Goal: Transaction & Acquisition: Register for event/course

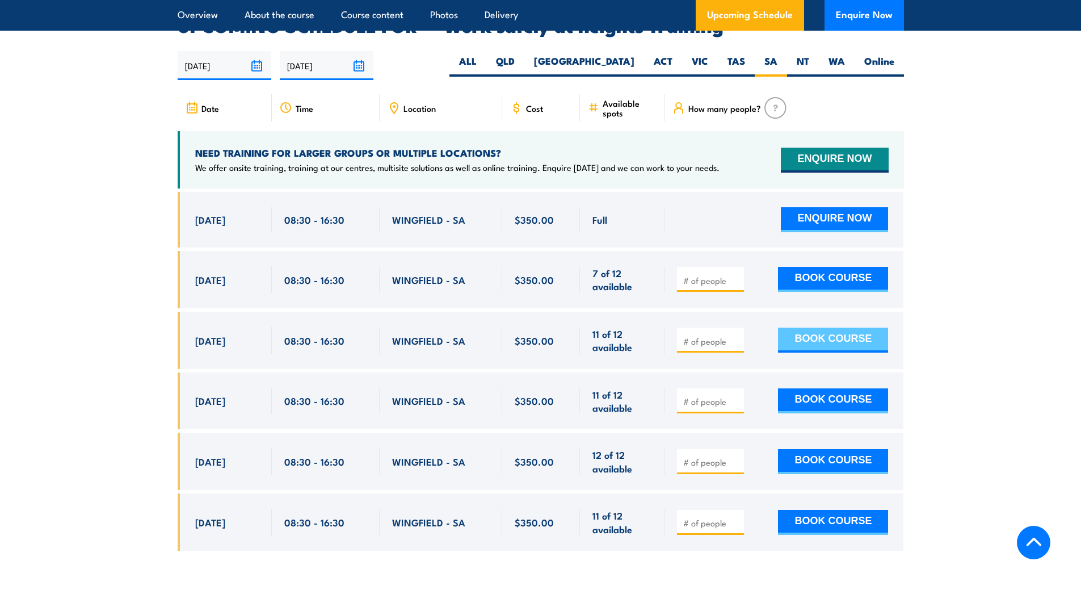
click at [809, 328] on button "BOOK COURSE" at bounding box center [833, 339] width 110 height 25
type input "1"
click at [736, 335] on input "1" at bounding box center [711, 340] width 57 height 11
click at [801, 327] on button "BOOK COURSE" at bounding box center [833, 339] width 110 height 25
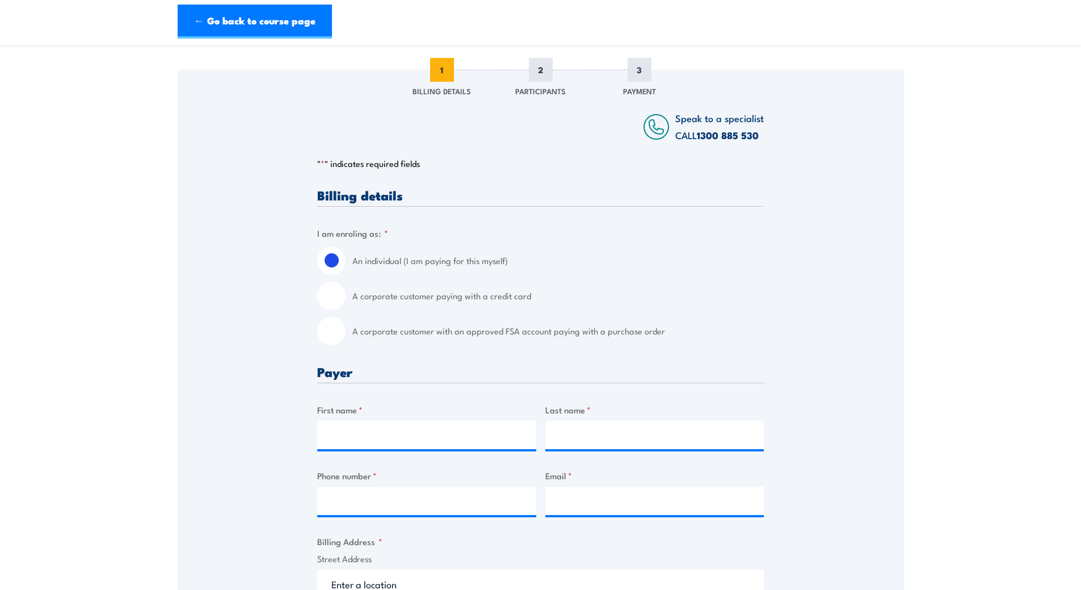
scroll to position [227, 0]
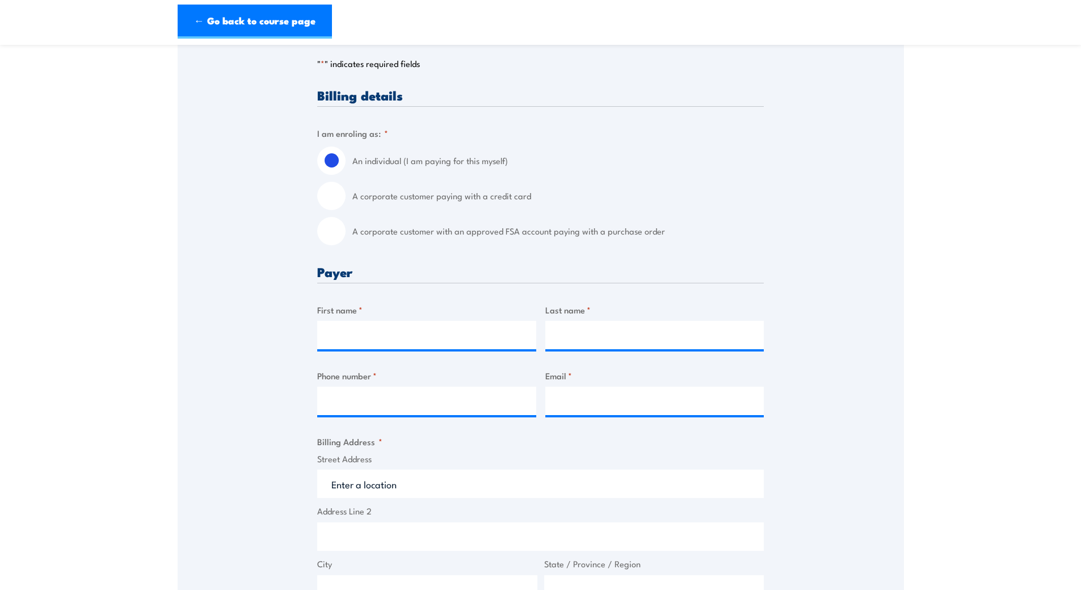
click at [336, 195] on input "A corporate customer paying with a credit card" at bounding box center [331, 196] width 28 height 28
radio input "true"
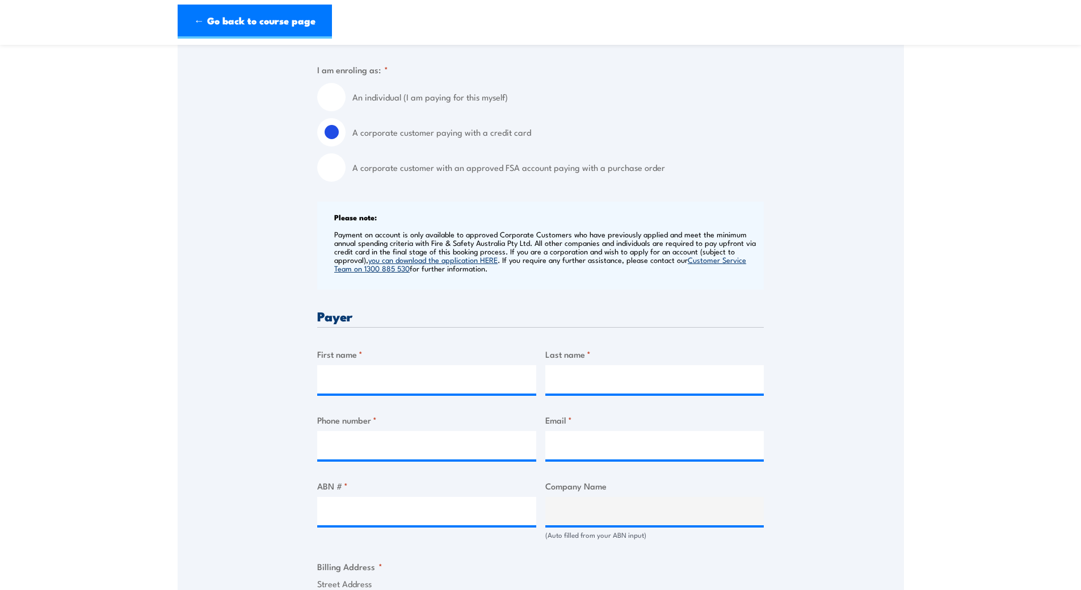
scroll to position [397, 0]
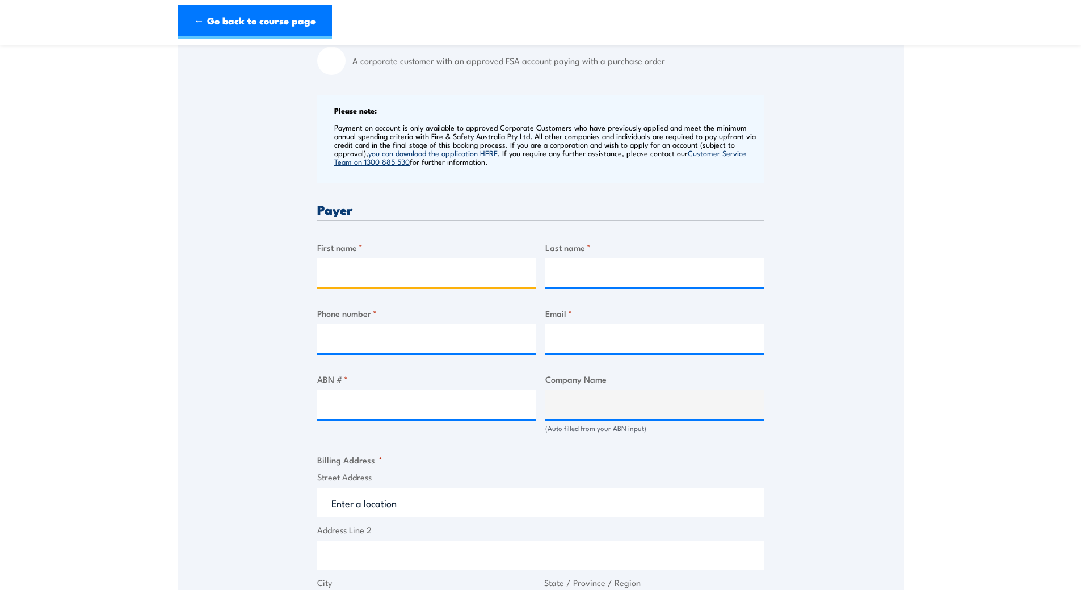
click at [401, 270] on input "First name *" at bounding box center [426, 272] width 219 height 28
type input "[PERSON_NAME]"
type input "83821511"
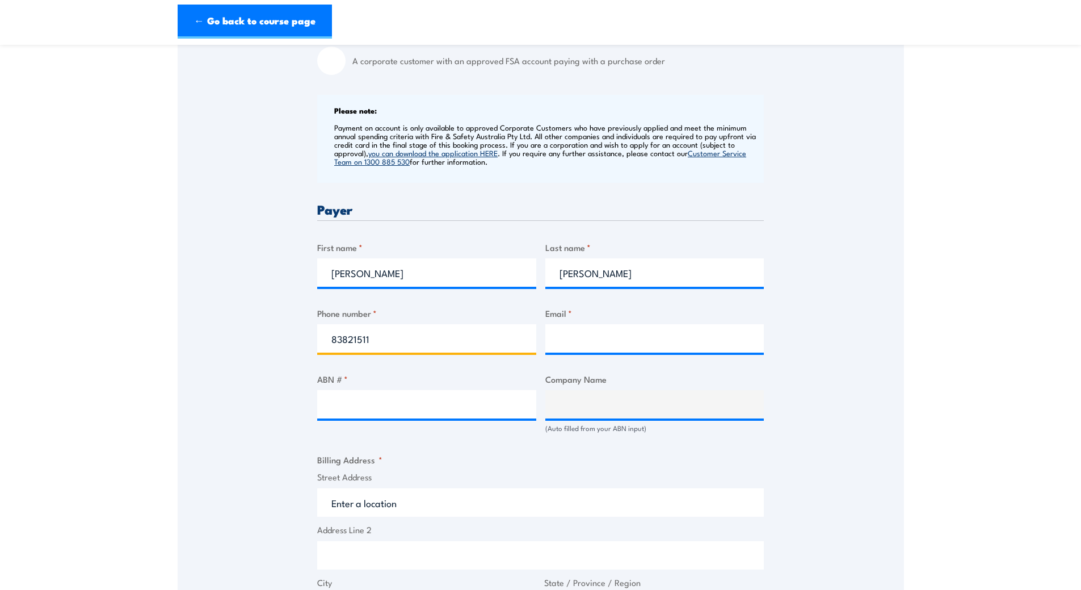
type input "[DOMAIN_NAME][EMAIL_ADDRESS][DOMAIN_NAME]"
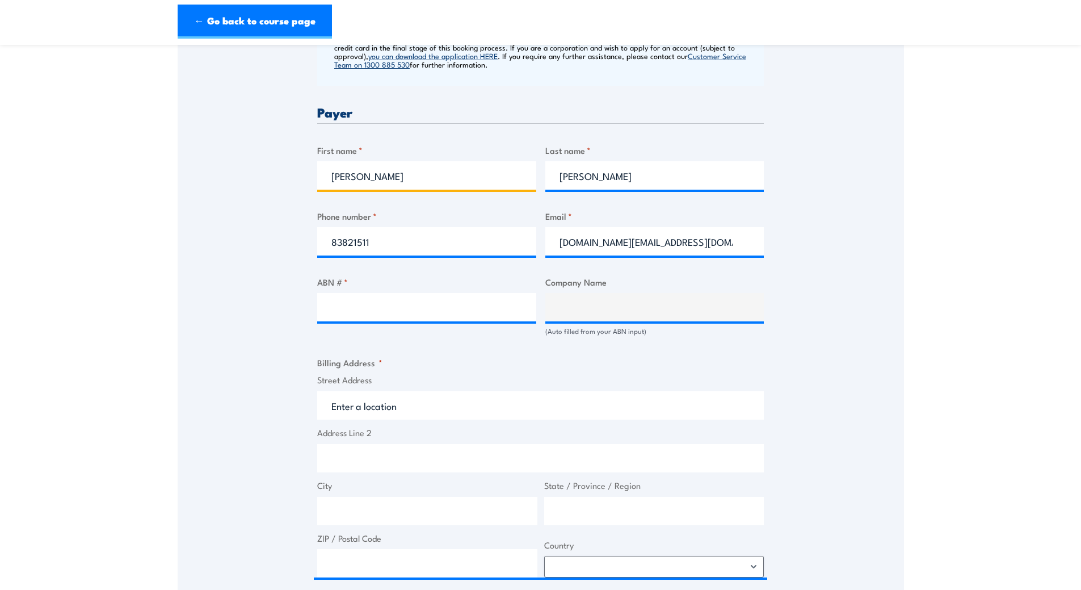
scroll to position [511, 0]
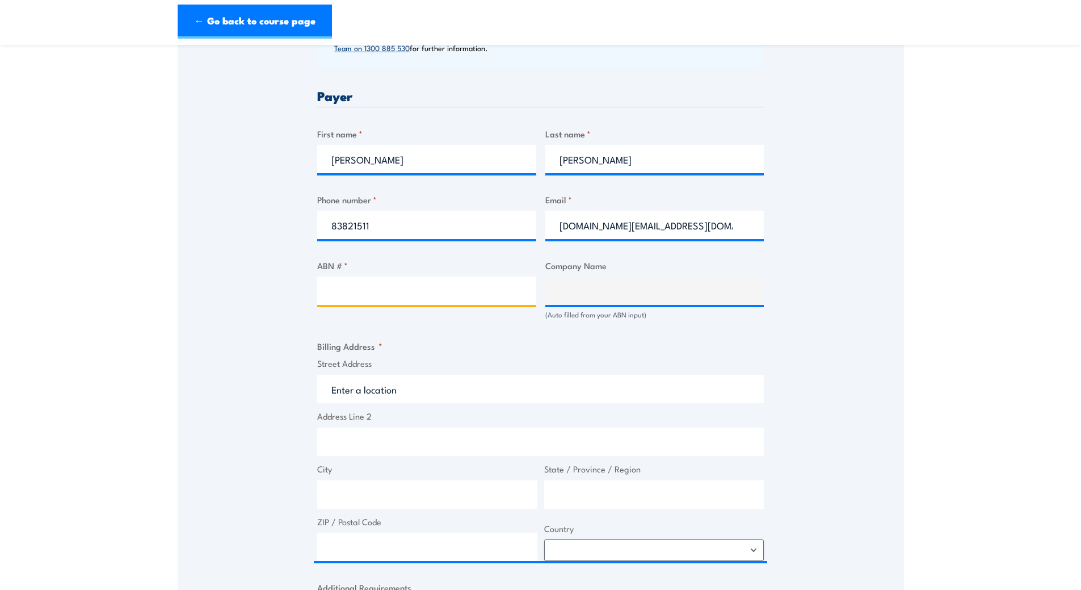
click at [425, 295] on input "ABN # *" at bounding box center [426, 290] width 219 height 28
click at [372, 286] on input "ABN # *" at bounding box center [426, 290] width 219 height 28
type input "87773439926"
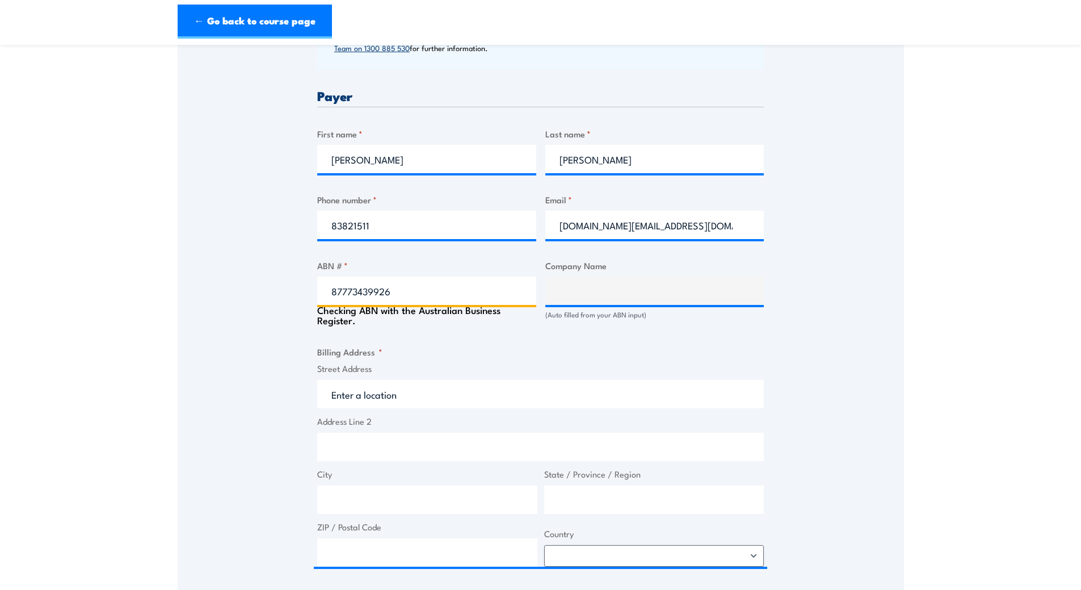
type input "[GEOGRAPHIC_DATA]"
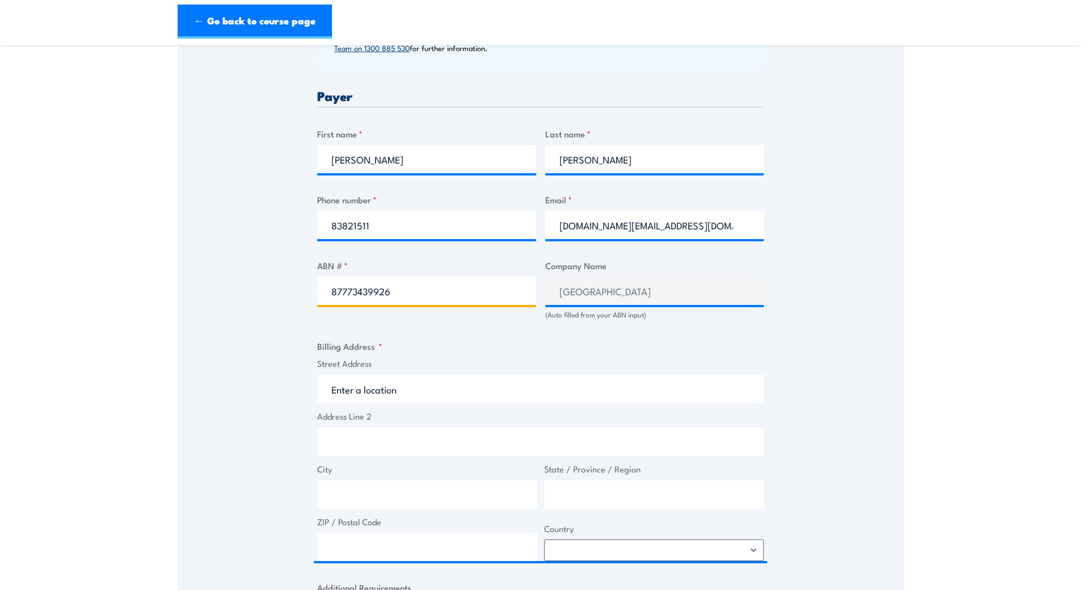
type input "87773439926"
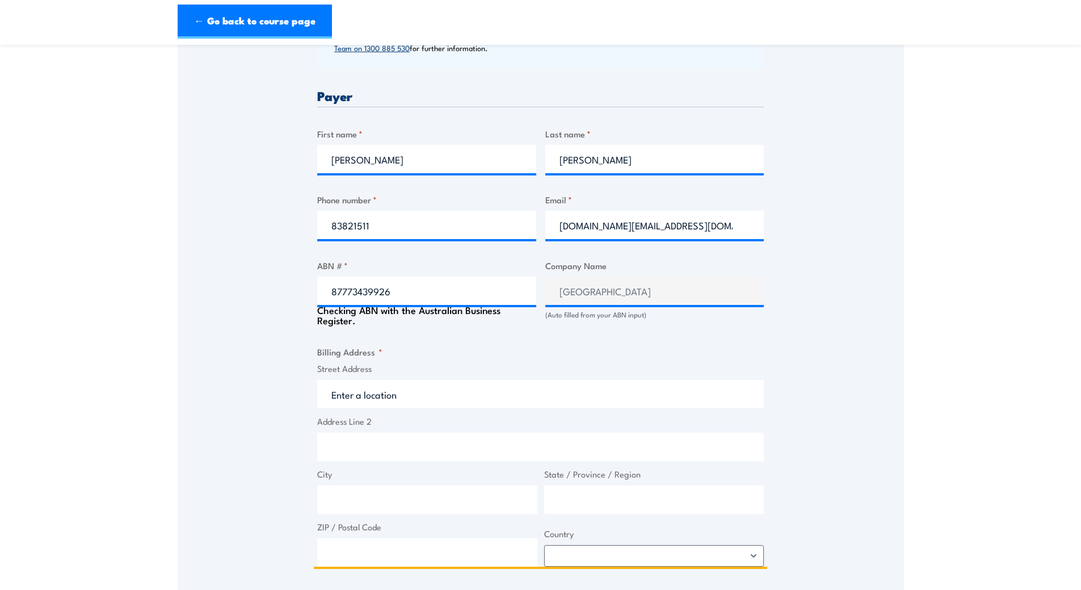
click at [391, 398] on input "Street Address" at bounding box center [540, 394] width 447 height 28
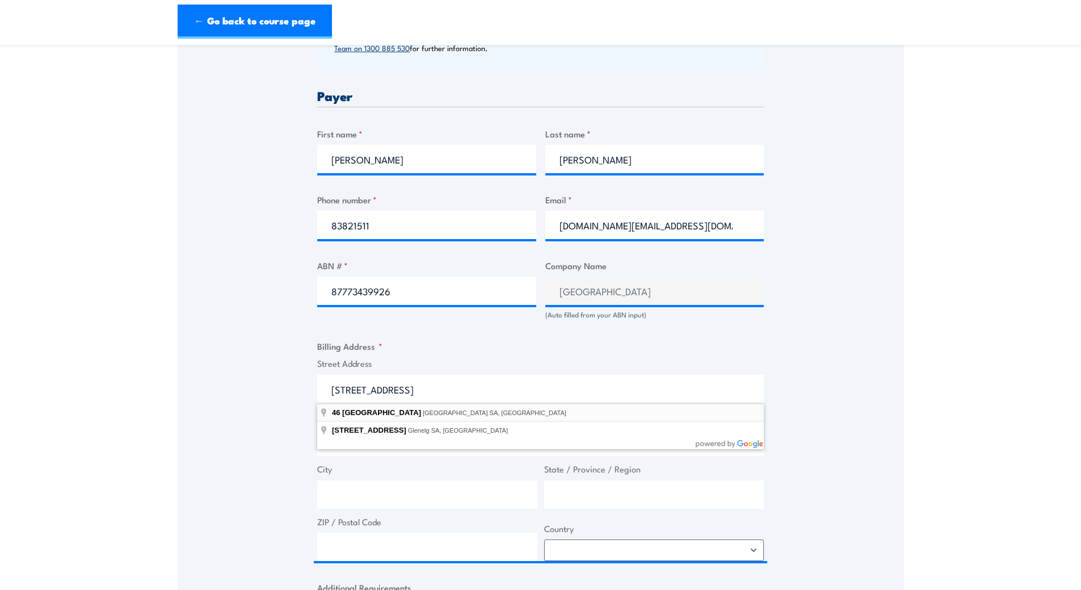
type input "[STREET_ADDRESS]"
type input "Christies Beach"
type input "[GEOGRAPHIC_DATA]"
type input "5165"
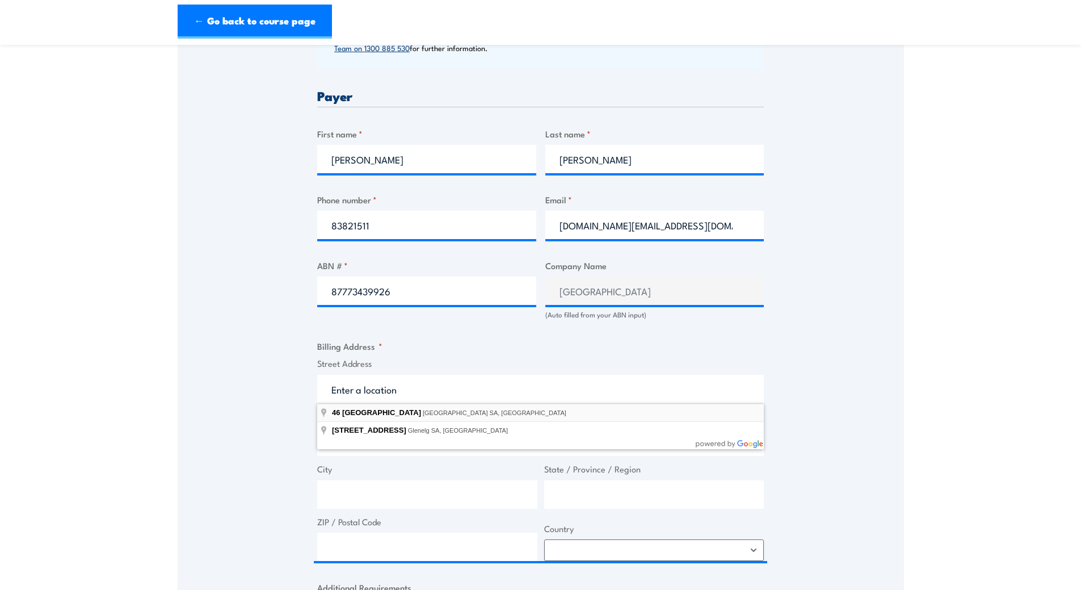
select select "[GEOGRAPHIC_DATA]"
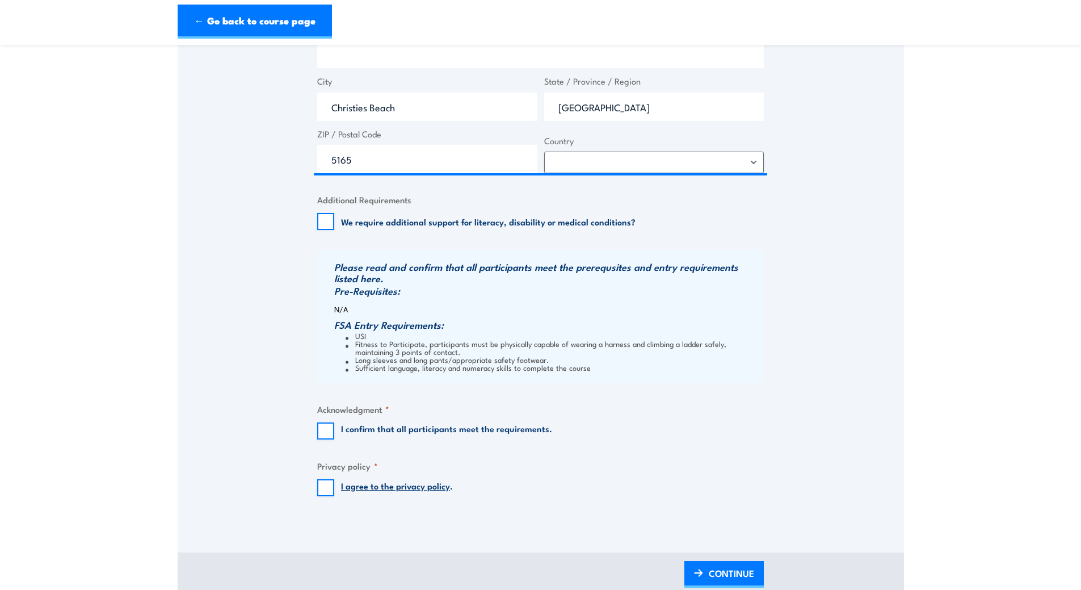
scroll to position [908, 0]
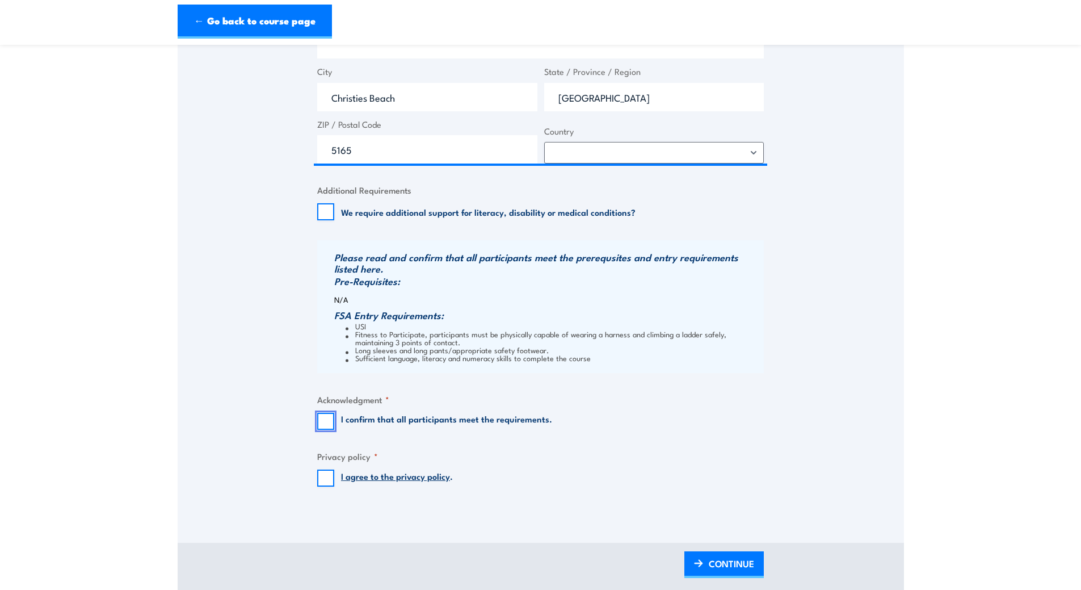
click at [322, 423] on input "I confirm that all participants meet the requirements." at bounding box center [325, 421] width 17 height 17
checkbox input "true"
click at [322, 481] on input "I agree to the privacy policy ." at bounding box center [325, 477] width 17 height 17
checkbox input "true"
click at [728, 554] on span "CONTINUE" at bounding box center [731, 563] width 45 height 30
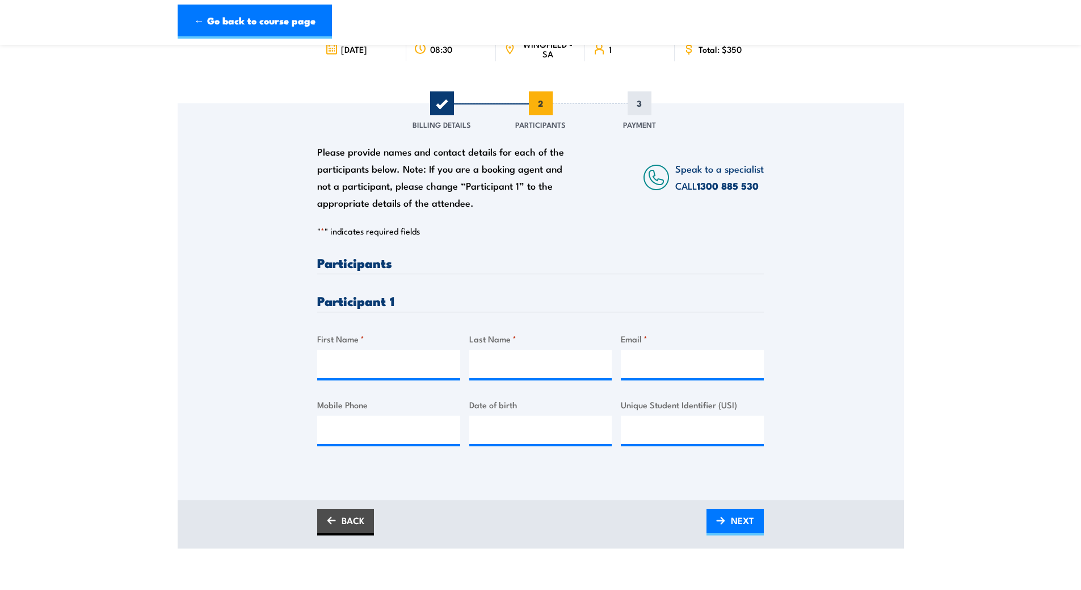
scroll to position [114, 0]
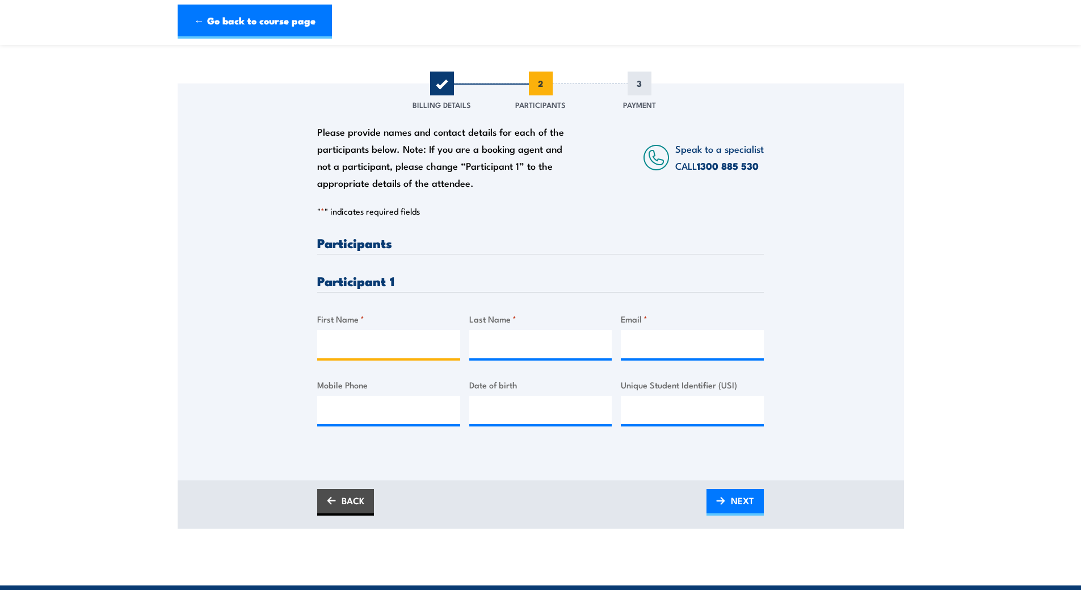
click at [422, 344] on input "First Name *" at bounding box center [388, 344] width 143 height 28
type input "[PERSON_NAME]"
click at [506, 344] on input "Last Name *" at bounding box center [540, 344] width 143 height 28
type input "[PERSON_NAME]"
click at [638, 342] on input "Email *" at bounding box center [692, 344] width 143 height 28
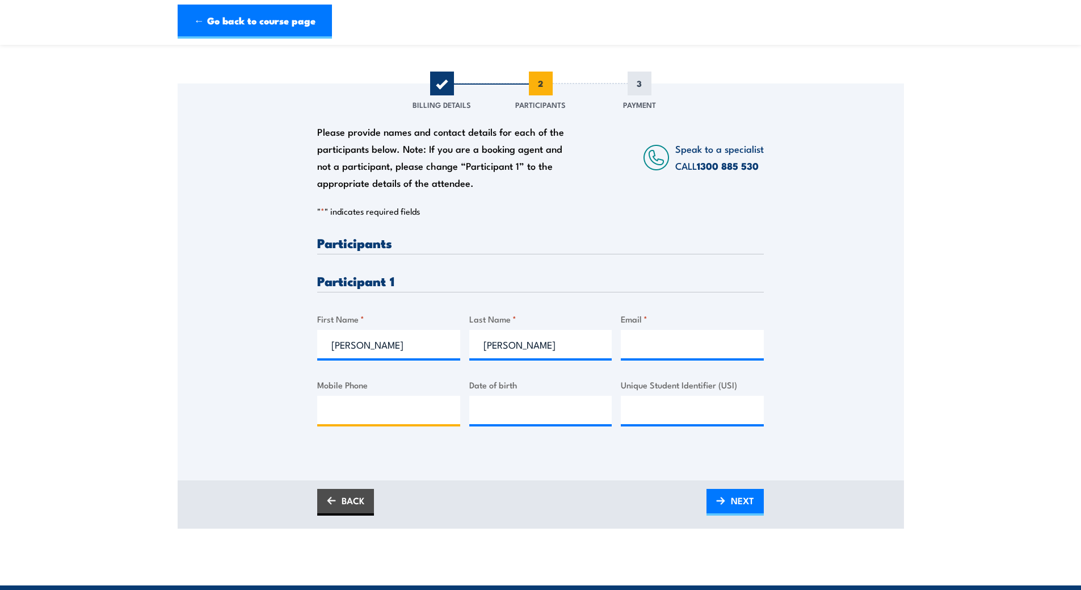
click at [434, 413] on input "Mobile Phone" at bounding box center [388, 410] width 143 height 28
click at [660, 346] on input "Email *" at bounding box center [692, 344] width 143 height 28
paste input "[PERSON_NAME][EMAIL_ADDRESS][DOMAIN_NAME]"
type input "[PERSON_NAME][EMAIL_ADDRESS][DOMAIN_NAME]"
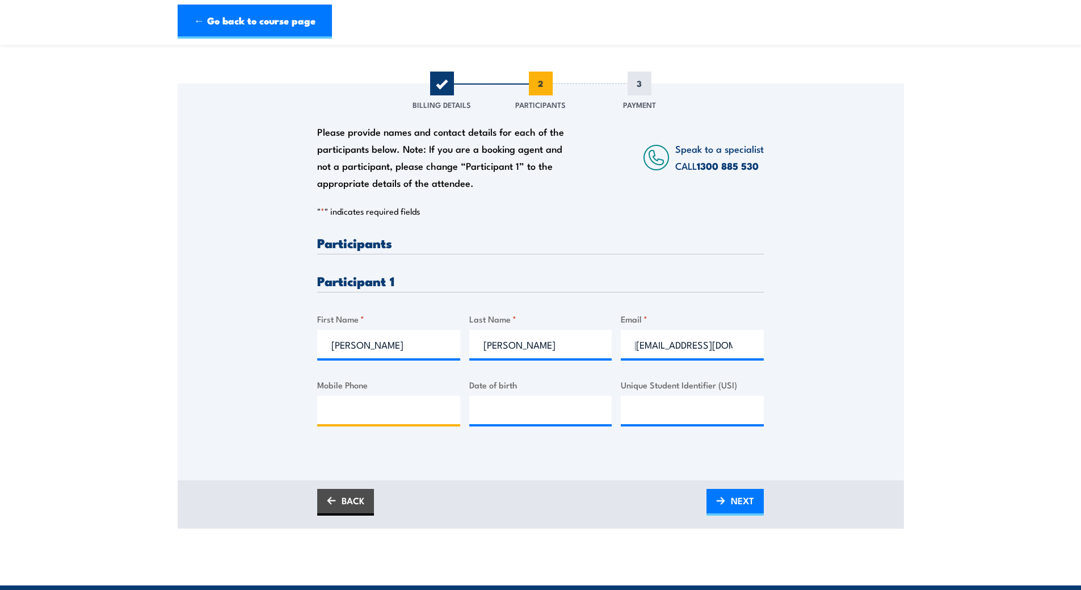
click at [409, 407] on input "Mobile Phone" at bounding box center [388, 410] width 143 height 28
type input "0401267457"
type input "__/__/____"
click at [516, 411] on input "__/__/____" at bounding box center [540, 410] width 143 height 28
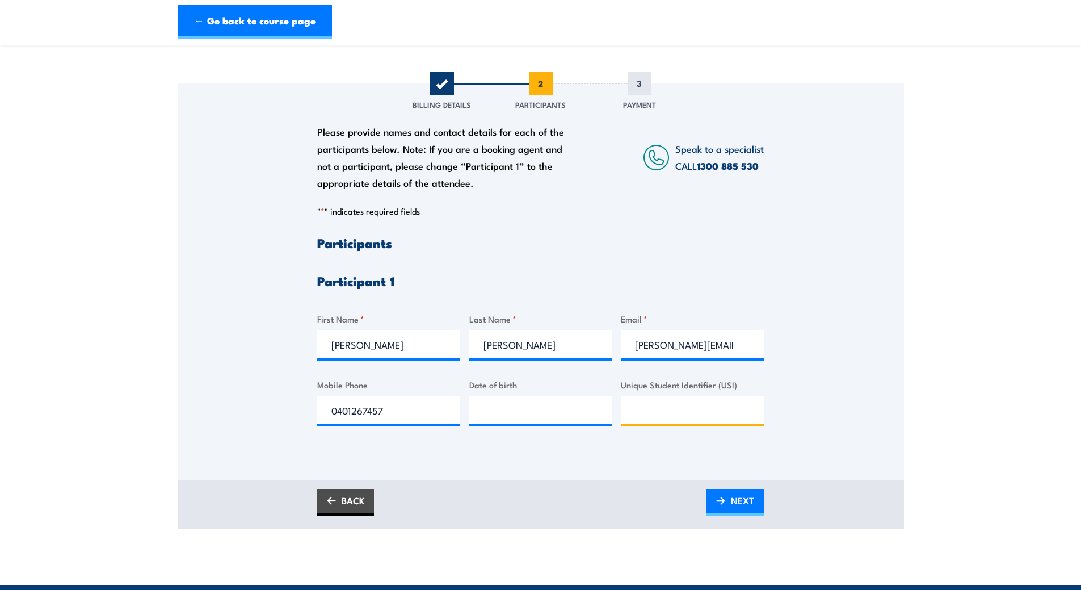
click at [655, 413] on input "Unique Student Identifier (USI)" at bounding box center [692, 410] width 143 height 28
type input "TZKPRQQWRT"
type input "__/__/____"
drag, startPoint x: 531, startPoint y: 404, endPoint x: 528, endPoint y: 410, distance: 6.6
click at [532, 405] on input "__/__/____" at bounding box center [540, 410] width 143 height 28
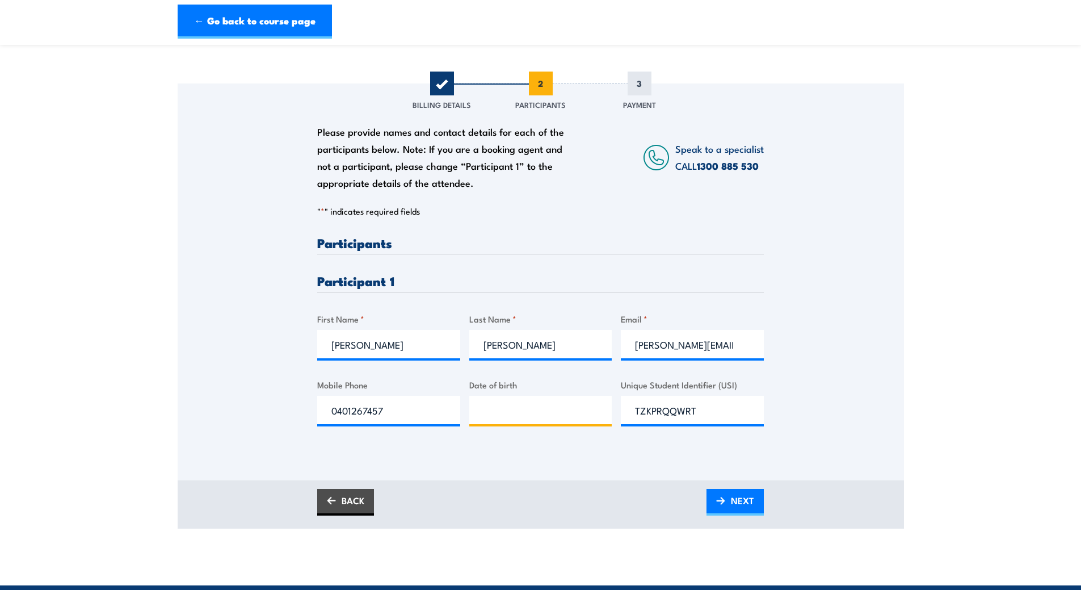
type input "__/__/____"
type input "[DATE]"
click at [720, 502] on img at bounding box center [720, 501] width 9 height 8
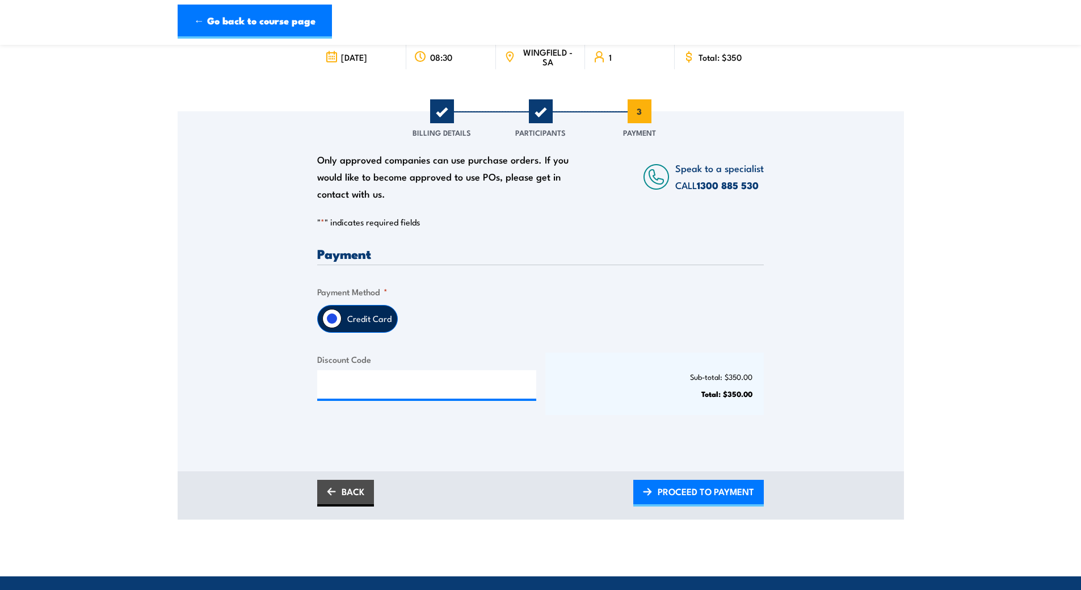
scroll to position [114, 0]
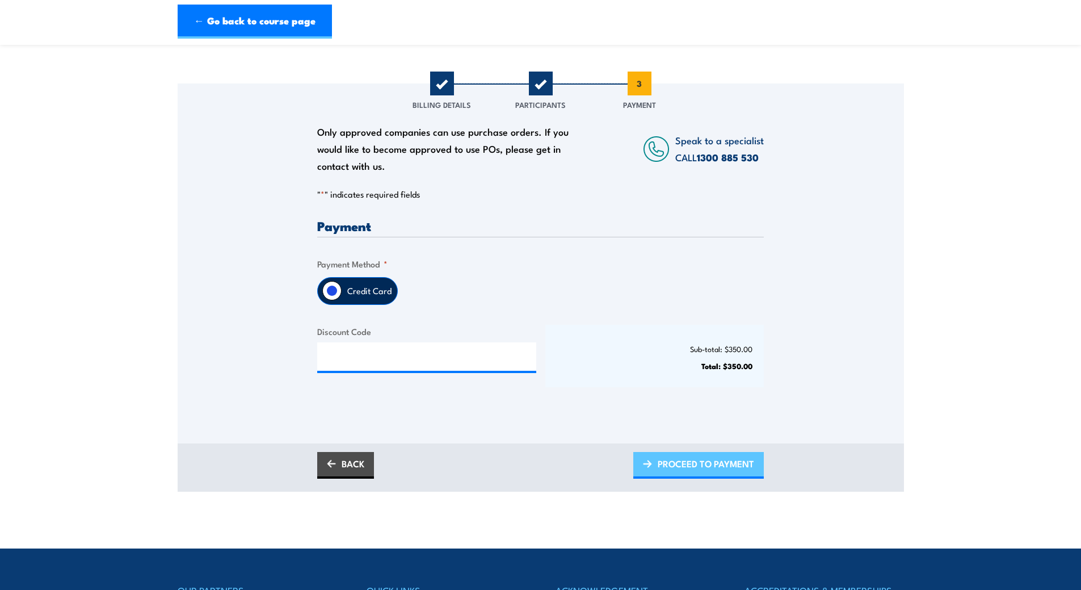
click at [690, 463] on span "PROCEED TO PAYMENT" at bounding box center [706, 463] width 96 height 30
